Goal: Task Accomplishment & Management: Manage account settings

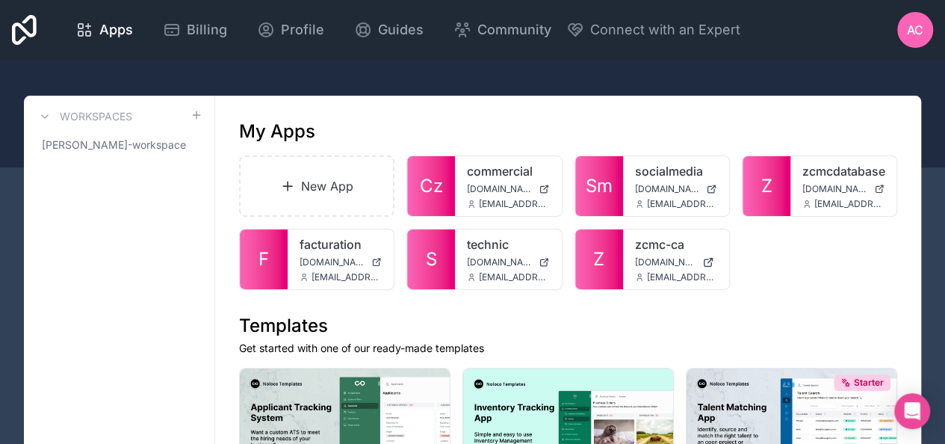
click at [636, 258] on span "zcmc-ca.noloco.co" at bounding box center [665, 262] width 61 height 12
click at [0, 0] on icon at bounding box center [0, 0] width 0 height 0
click at [0, 0] on div at bounding box center [0, 0] width 0 height 0
click at [0, 0] on icon at bounding box center [0, 0] width 0 height 0
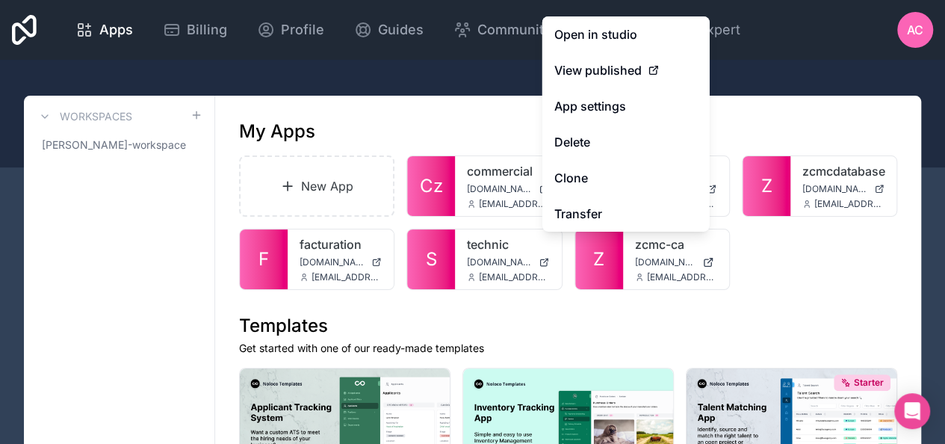
click at [630, 108] on link "App settings" at bounding box center [625, 106] width 167 height 36
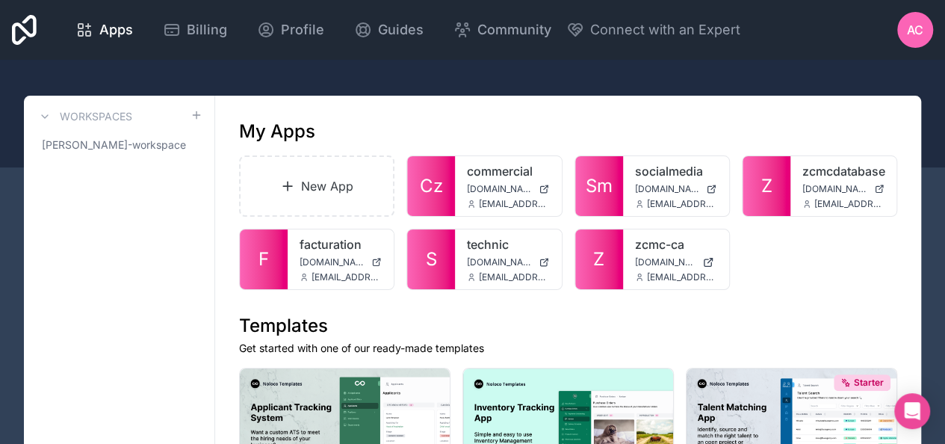
click at [0, 0] on icon at bounding box center [0, 0] width 0 height 0
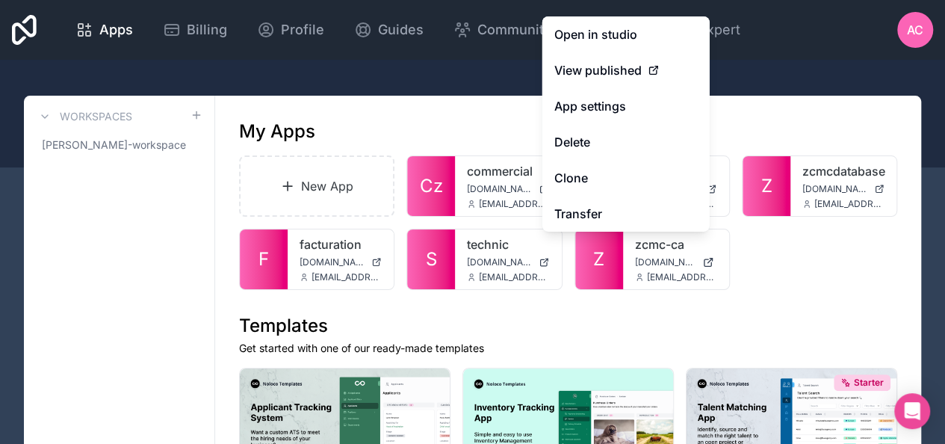
click at [651, 148] on button "Delete" at bounding box center [625, 142] width 167 height 36
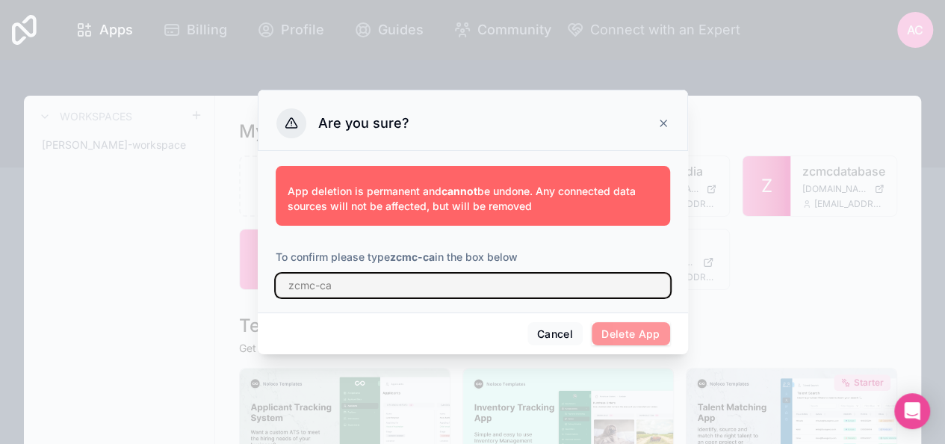
click at [556, 284] on input "text" at bounding box center [473, 285] width 394 height 24
type input "zcmc-ca"
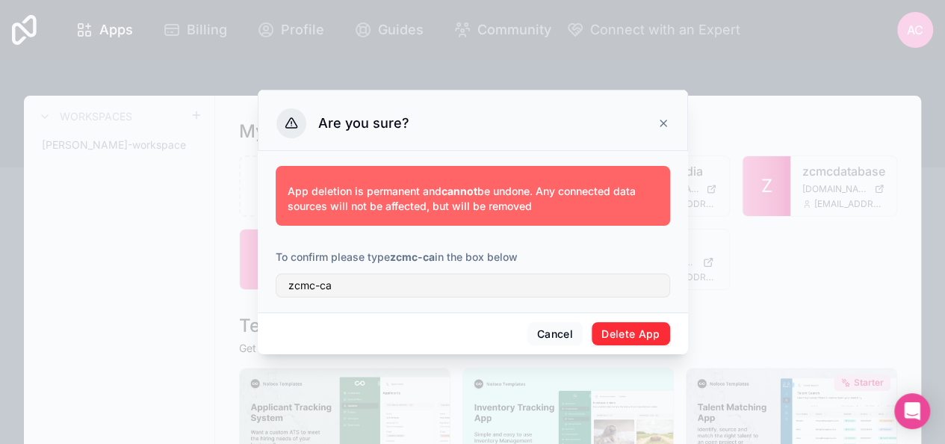
click at [639, 333] on button "Delete App" at bounding box center [631, 334] width 78 height 24
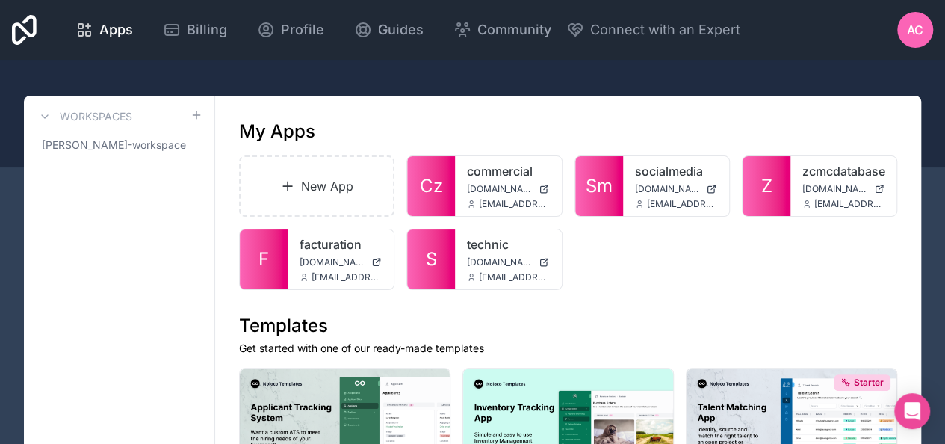
click at [908, 31] on span "AC" at bounding box center [915, 30] width 16 height 18
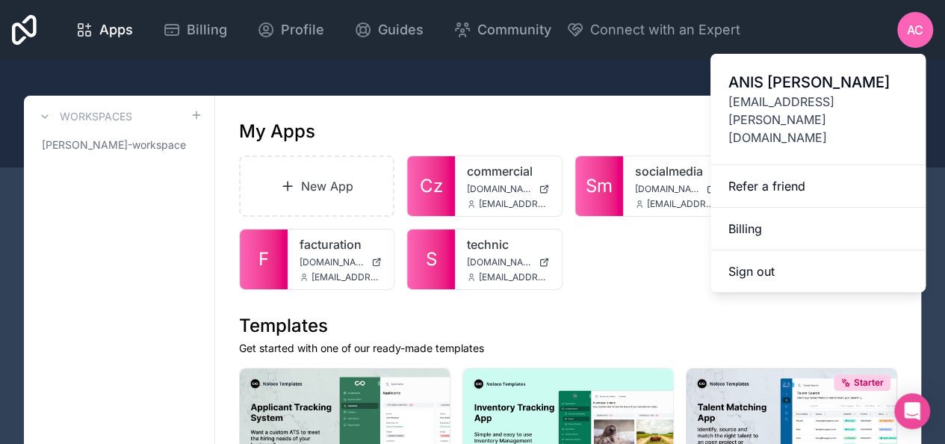
click at [804, 250] on button "Sign out" at bounding box center [817, 271] width 215 height 42
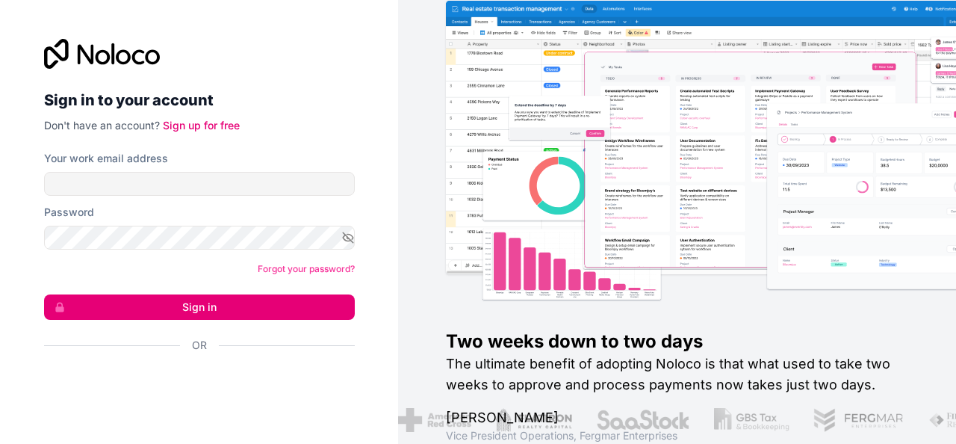
click at [303, 309] on button "Sign in" at bounding box center [199, 306] width 311 height 25
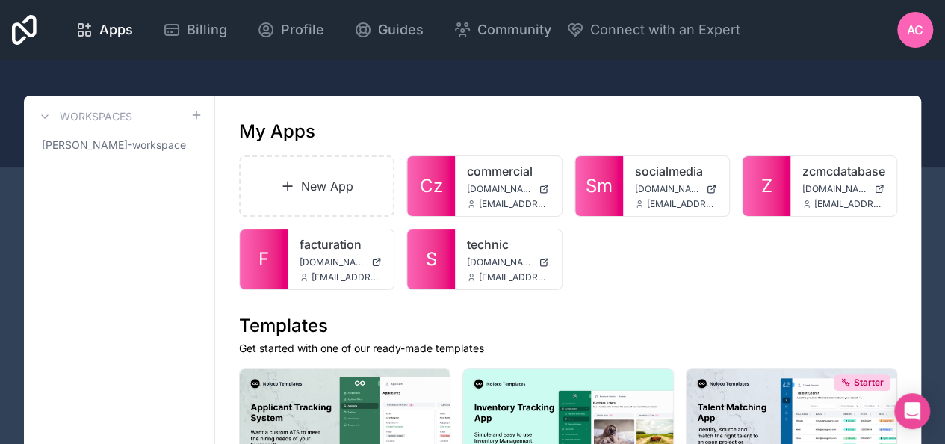
click at [0, 0] on div at bounding box center [0, 0] width 0 height 0
click at [0, 0] on icon at bounding box center [0, 0] width 0 height 0
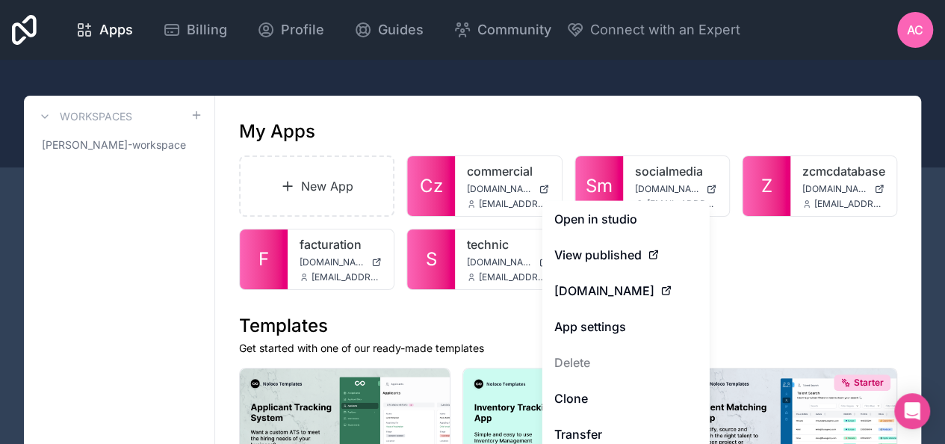
click at [659, 409] on link "Clone" at bounding box center [625, 398] width 167 height 36
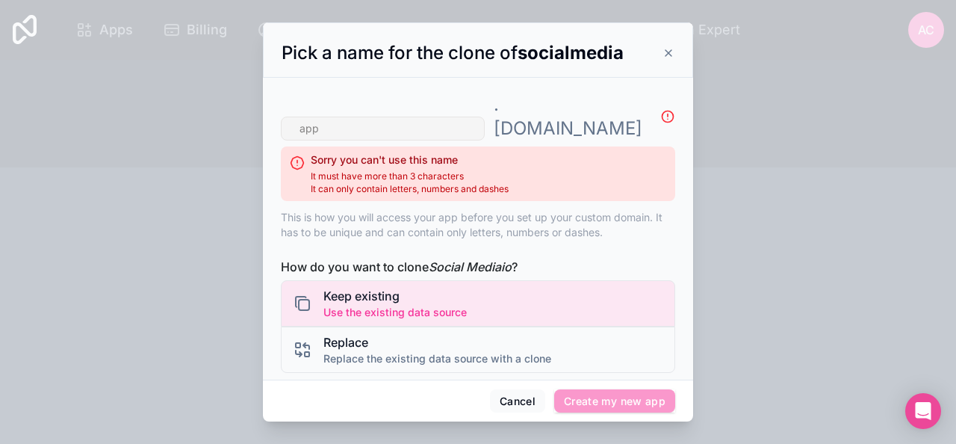
click at [418, 146] on div "Sorry you can't use this name It must have more than 3 characters It can only c…" at bounding box center [478, 173] width 394 height 55
click at [393, 117] on input "text" at bounding box center [383, 129] width 204 height 24
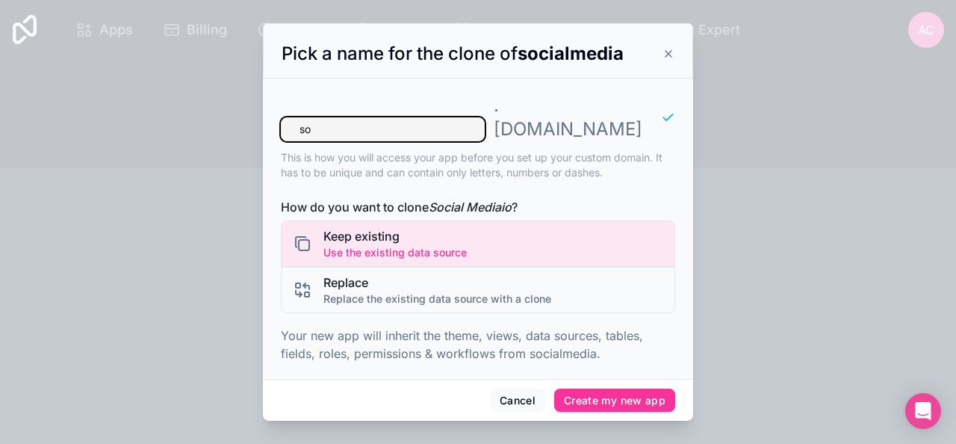
type input "s"
type input "zcmc-ca"
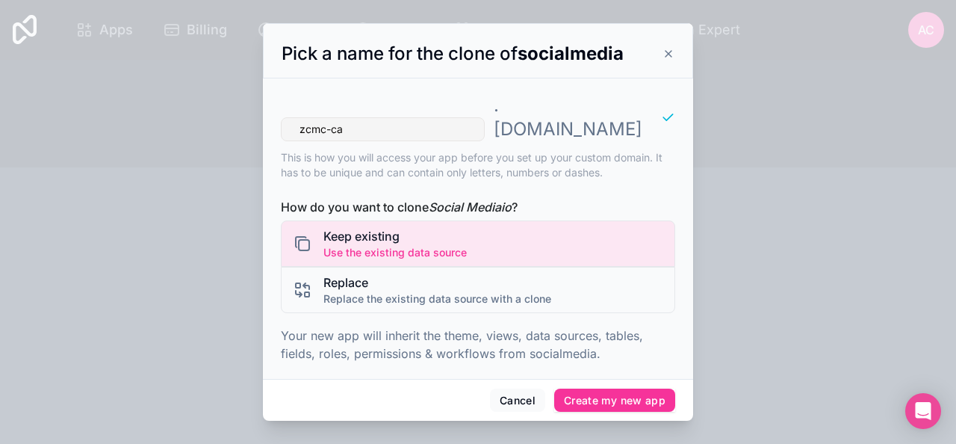
click at [618, 388] on button "Create my new app" at bounding box center [614, 400] width 121 height 24
